Goal: Task Accomplishment & Management: Use online tool/utility

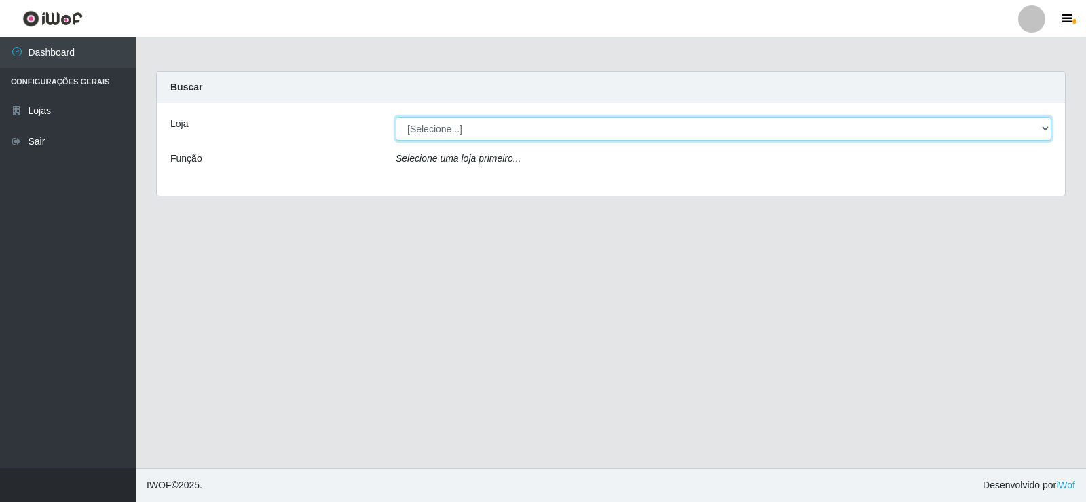
click at [574, 128] on select "[Selecione...] Rede Compras Supermercados - LOJA 2" at bounding box center [724, 129] width 656 height 24
select select "161"
click at [396, 117] on select "[Selecione...] Rede Compras Supermercados - LOJA 2" at bounding box center [724, 129] width 656 height 24
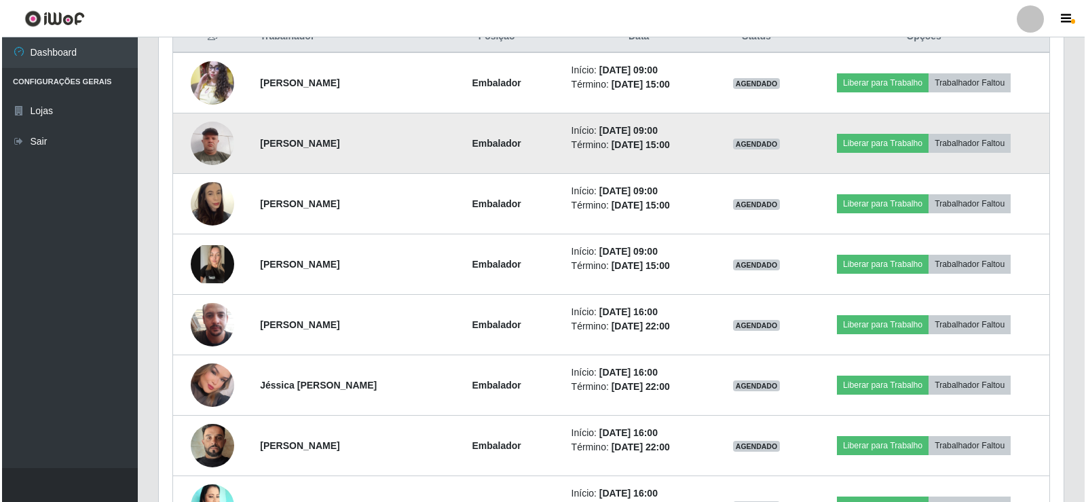
scroll to position [543, 0]
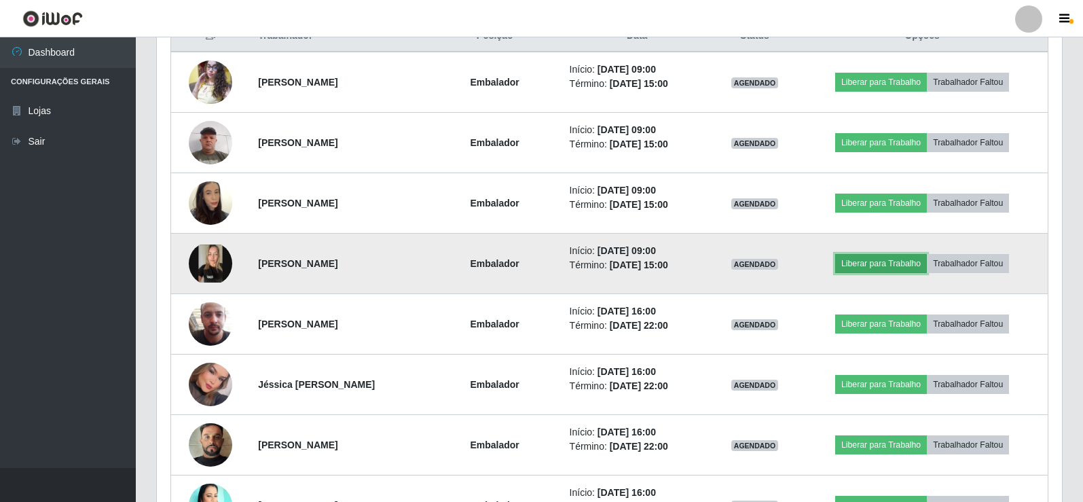
click at [902, 260] on button "Liberar para Trabalho" at bounding box center [881, 263] width 92 height 19
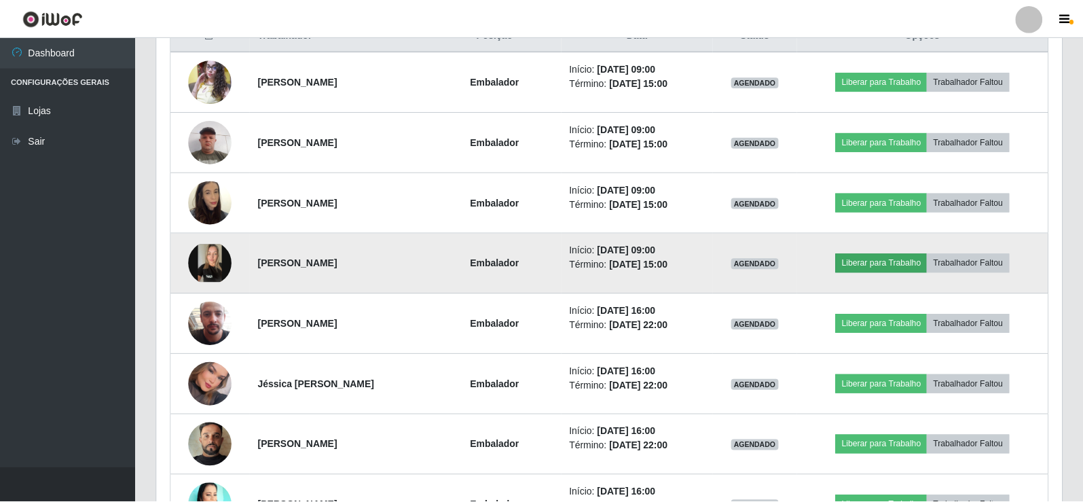
scroll to position [282, 898]
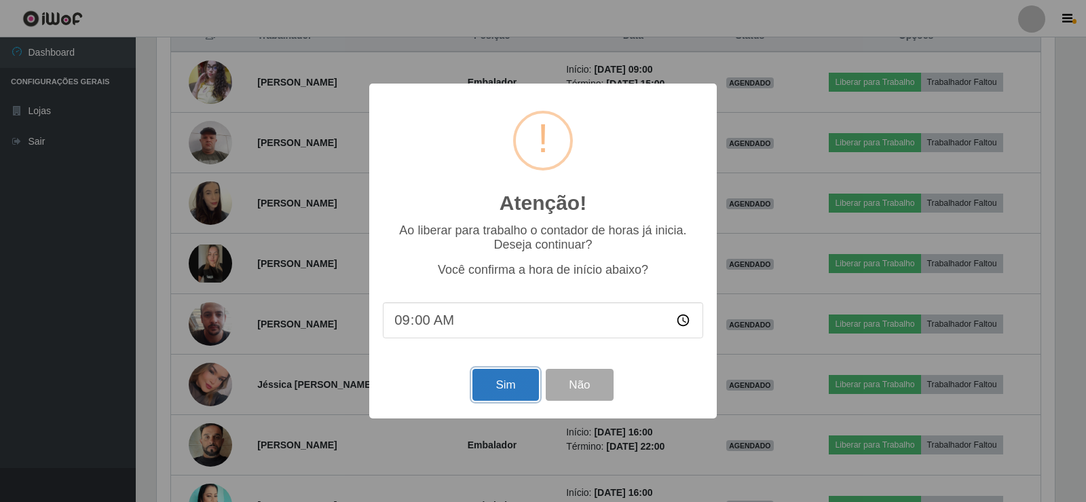
click at [512, 384] on button "Sim" at bounding box center [506, 385] width 66 height 32
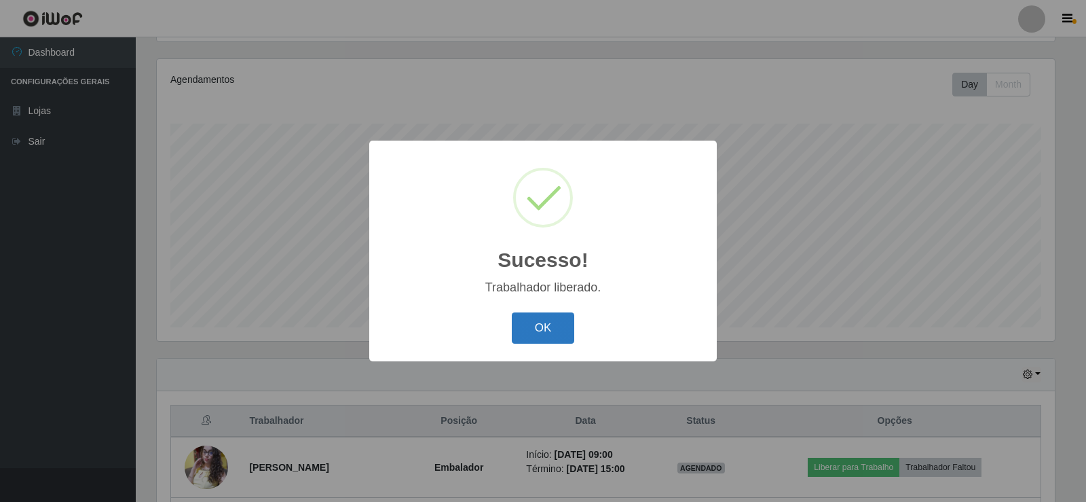
click at [544, 325] on button "OK" at bounding box center [543, 328] width 63 height 32
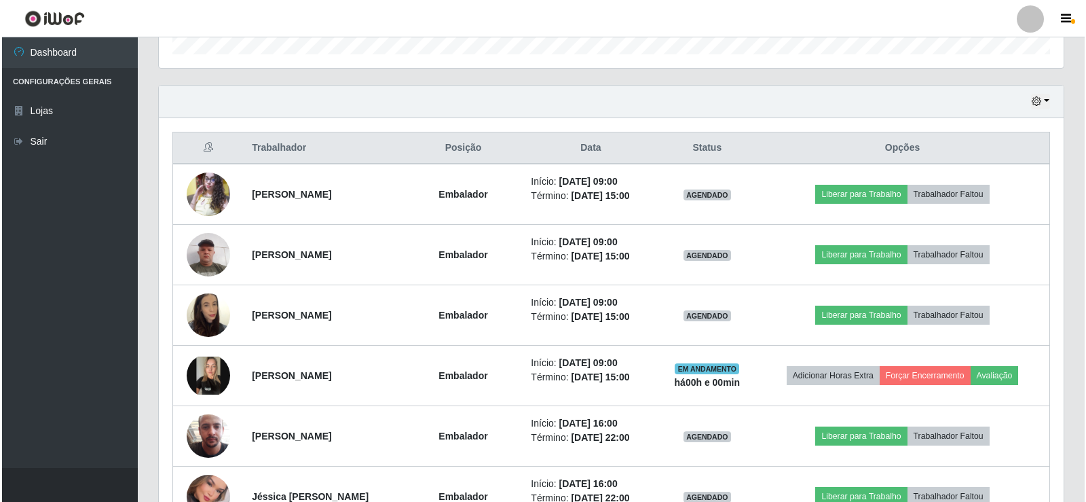
scroll to position [430, 0]
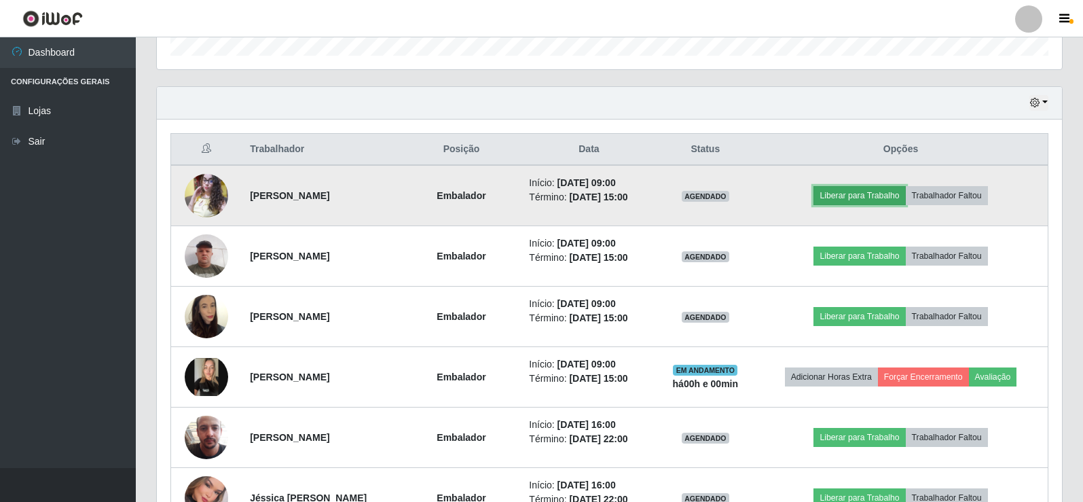
click at [865, 200] on button "Liberar para Trabalho" at bounding box center [859, 195] width 92 height 19
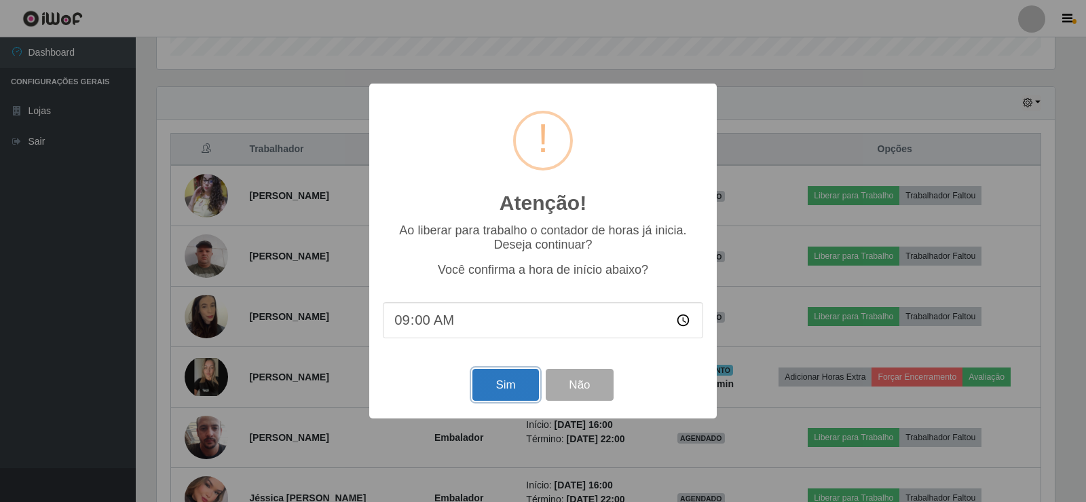
click at [494, 396] on button "Sim" at bounding box center [506, 385] width 66 height 32
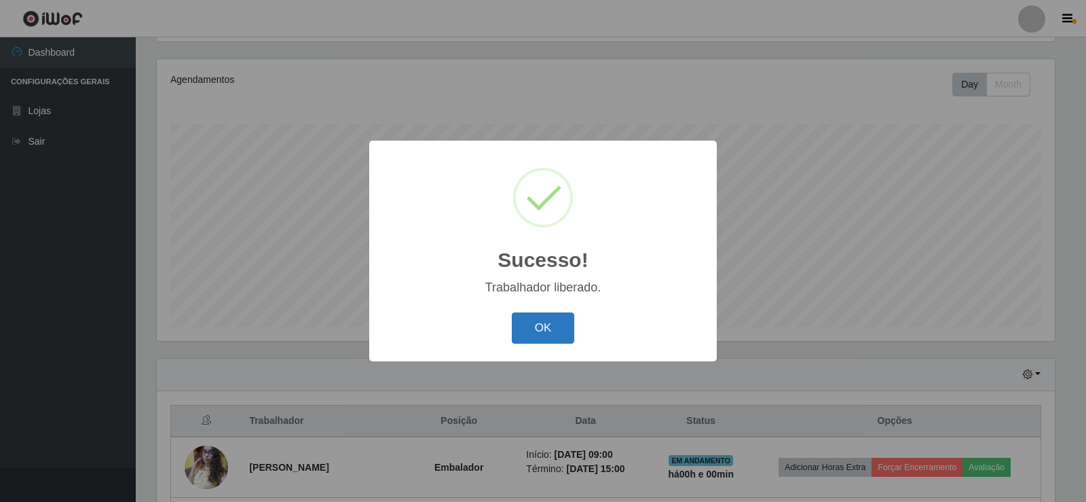
click at [544, 322] on button "OK" at bounding box center [543, 328] width 63 height 32
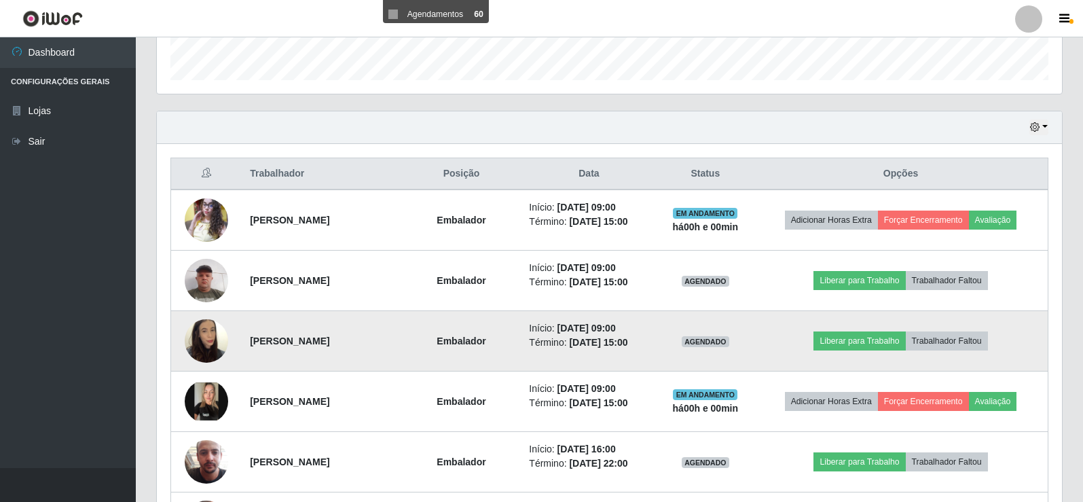
scroll to position [430, 0]
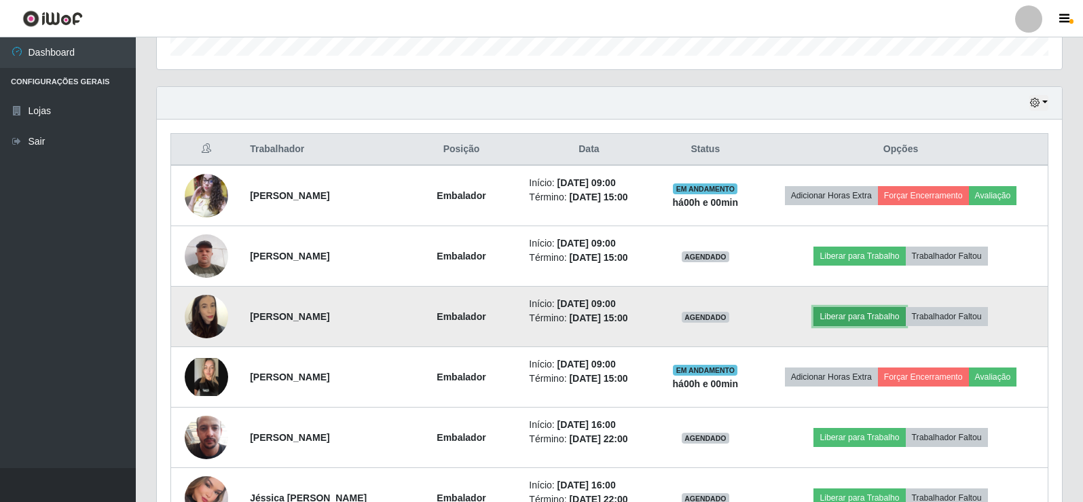
click at [864, 312] on button "Liberar para Trabalho" at bounding box center [859, 316] width 92 height 19
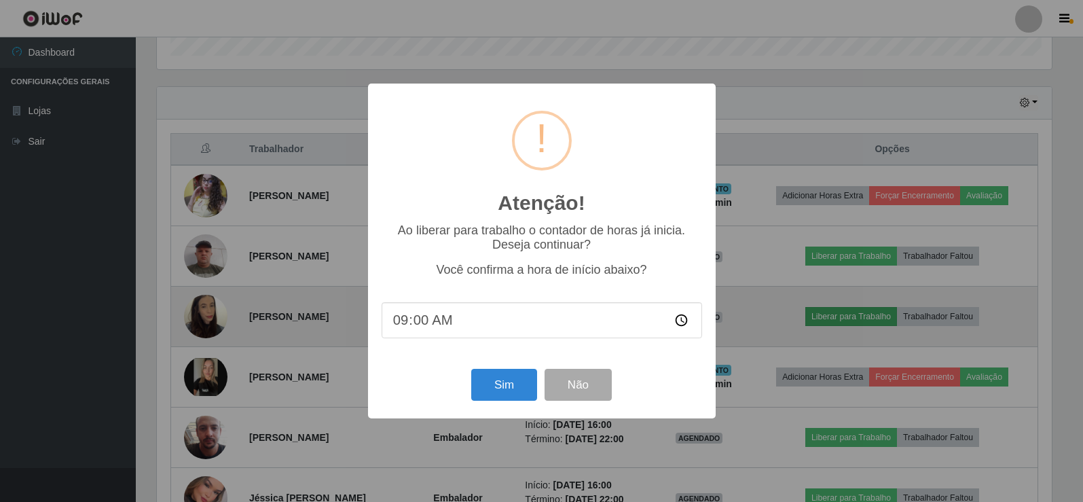
scroll to position [282, 898]
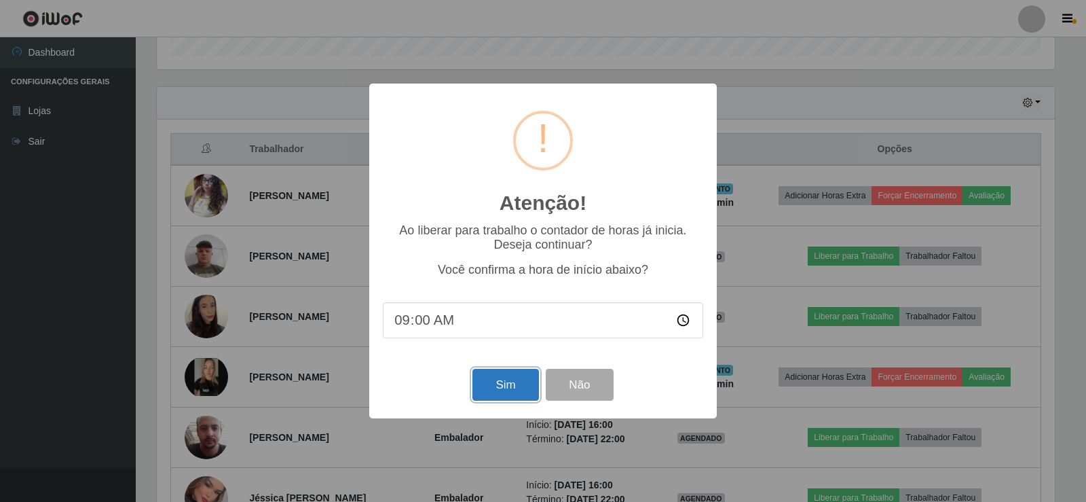
click at [503, 386] on button "Sim" at bounding box center [506, 385] width 66 height 32
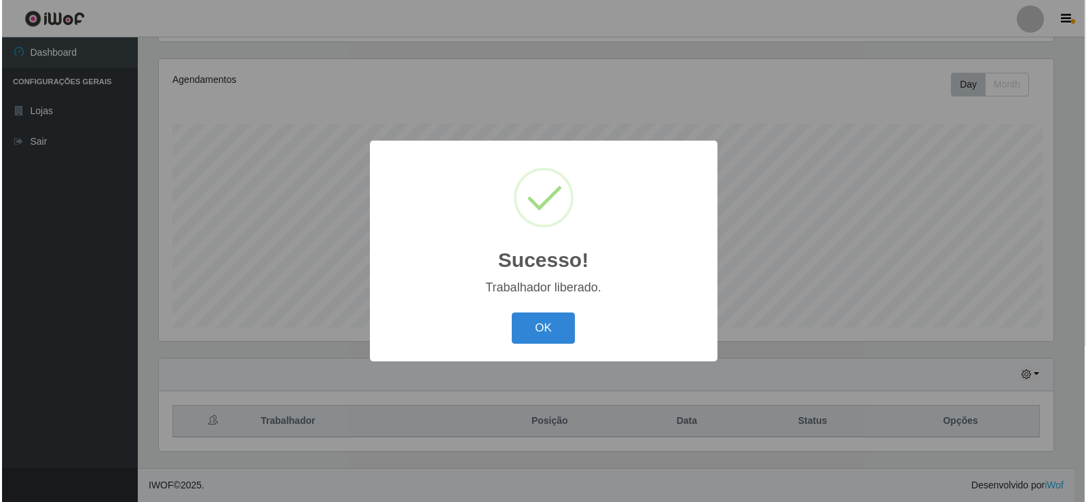
scroll to position [0, 0]
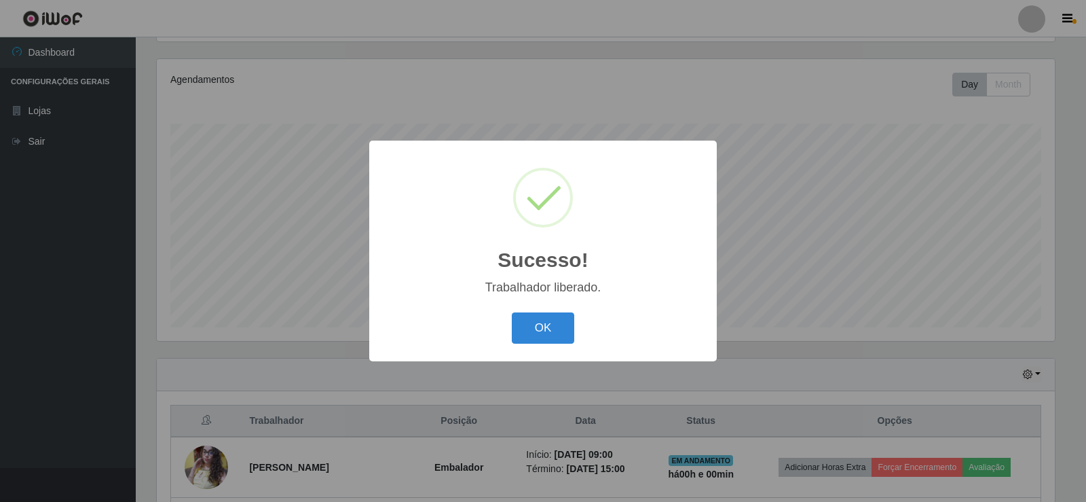
click at [541, 312] on div "OK Cancel" at bounding box center [543, 327] width 320 height 39
click at [540, 329] on button "OK" at bounding box center [543, 328] width 63 height 32
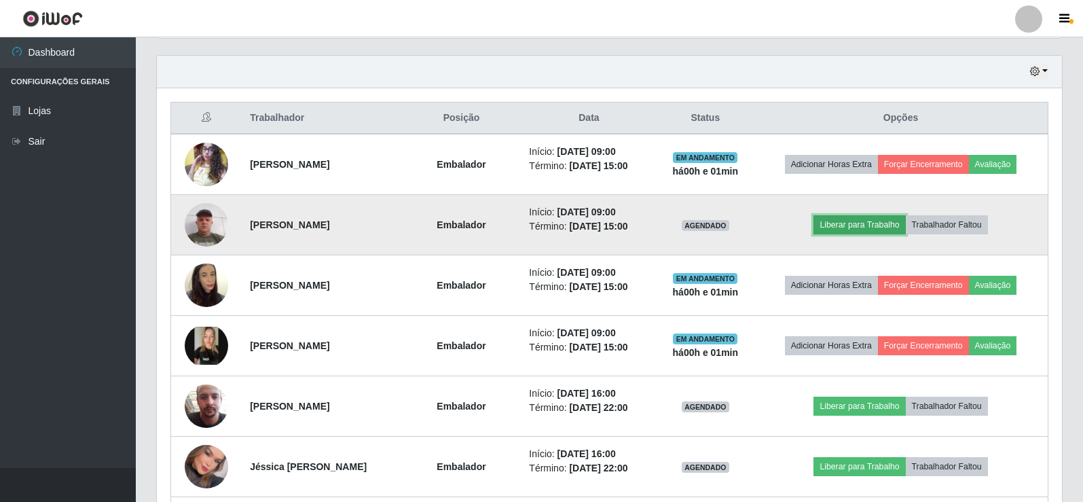
click at [866, 216] on button "Liberar para Trabalho" at bounding box center [859, 224] width 92 height 19
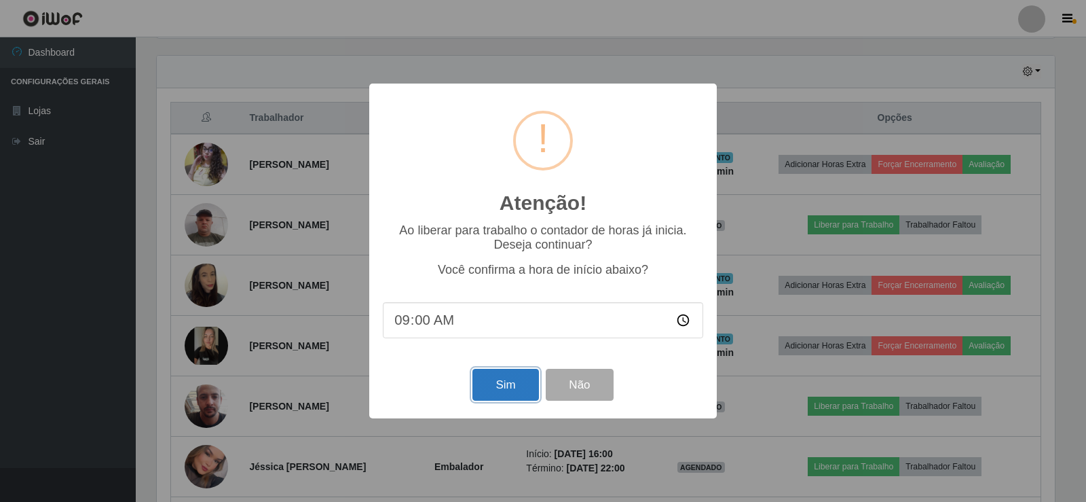
click at [514, 385] on button "Sim" at bounding box center [506, 385] width 66 height 32
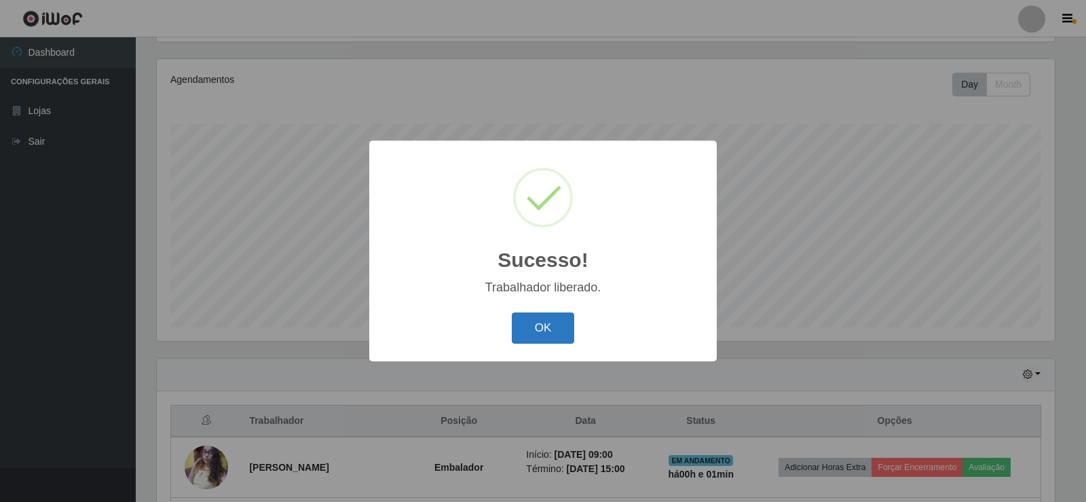
click at [536, 315] on button "OK" at bounding box center [543, 328] width 63 height 32
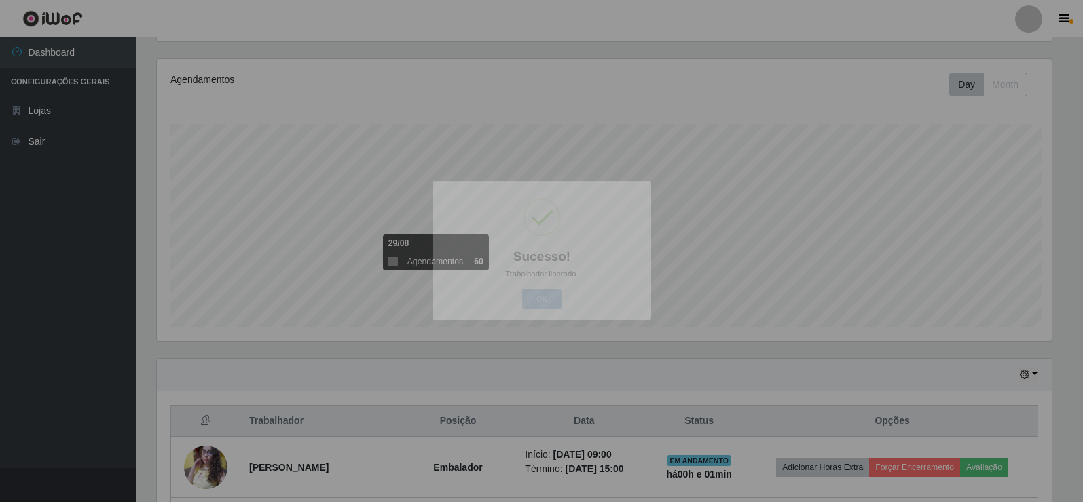
scroll to position [282, 905]
